Goal: Task Accomplishment & Management: Manage account settings

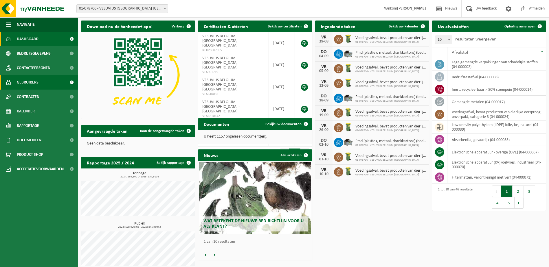
click at [32, 83] on span "Gebruikers" at bounding box center [28, 82] width 22 height 14
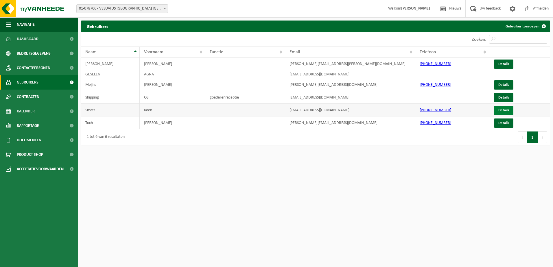
click at [504, 111] on link "Details" at bounding box center [503, 110] width 19 height 9
